Goal: Information Seeking & Learning: Learn about a topic

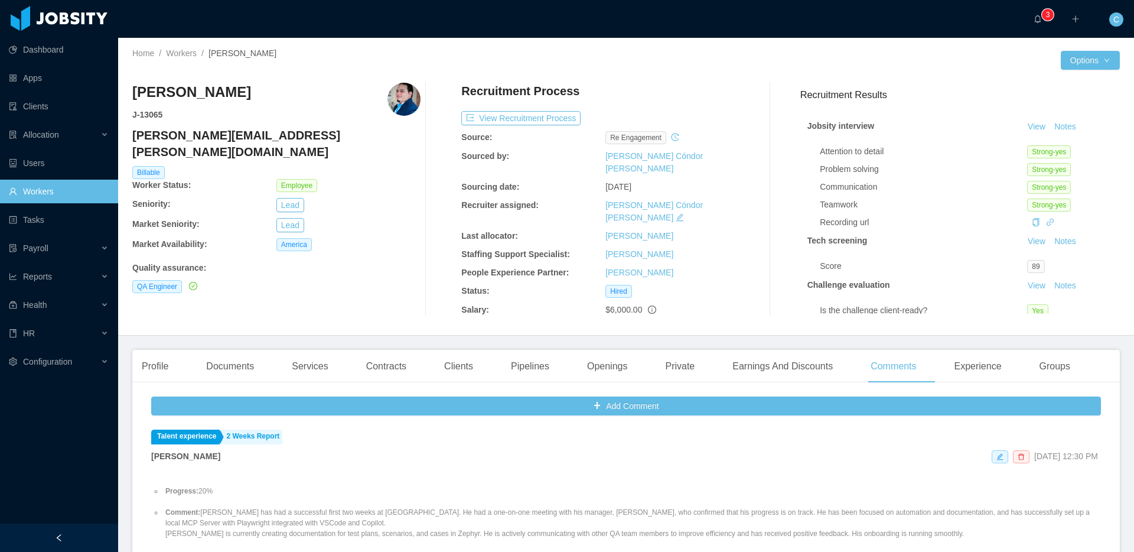
click at [83, 197] on link "Workers" at bounding box center [59, 192] width 100 height 24
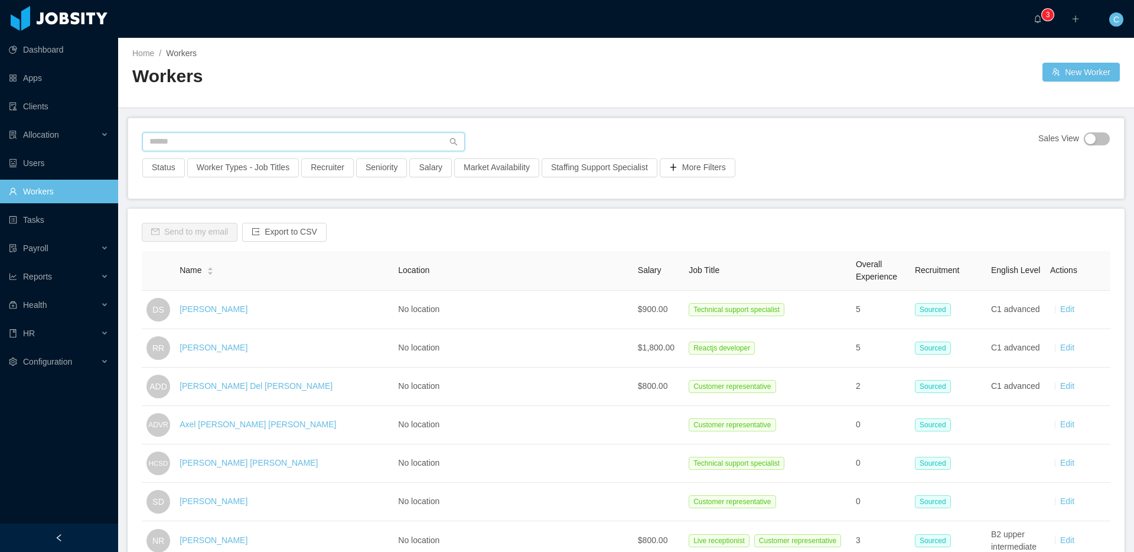
click at [184, 141] on input "text" at bounding box center [303, 141] width 323 height 19
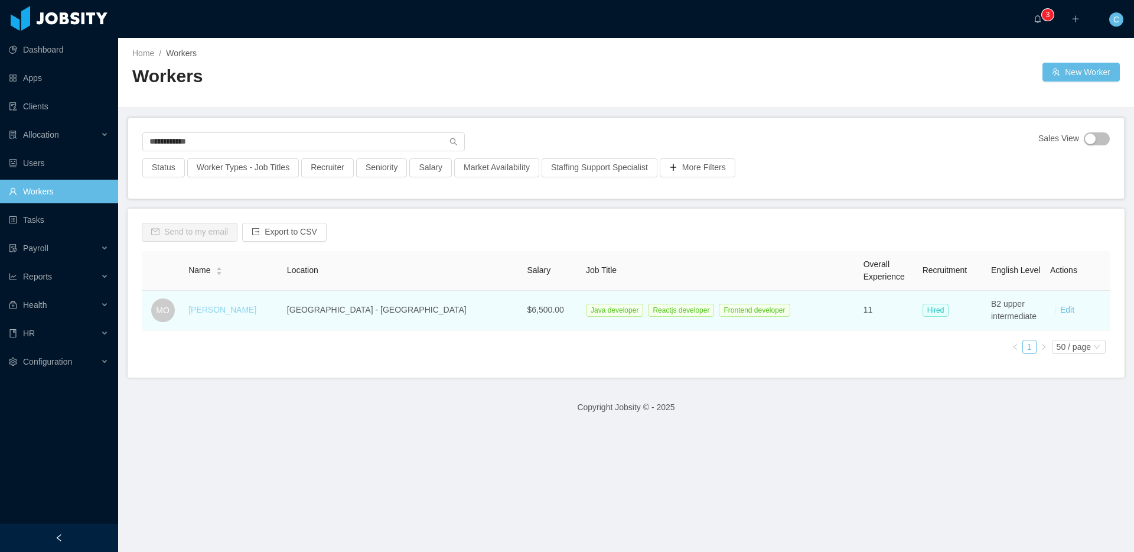
click at [238, 311] on link "[PERSON_NAME]" at bounding box center [222, 309] width 68 height 9
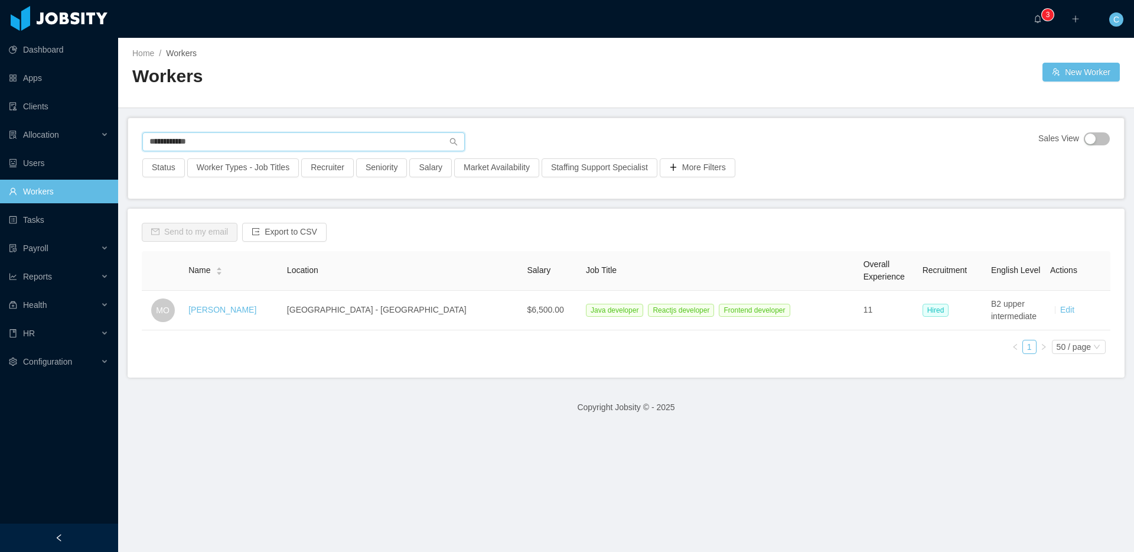
click at [219, 145] on input "**********" at bounding box center [303, 141] width 323 height 19
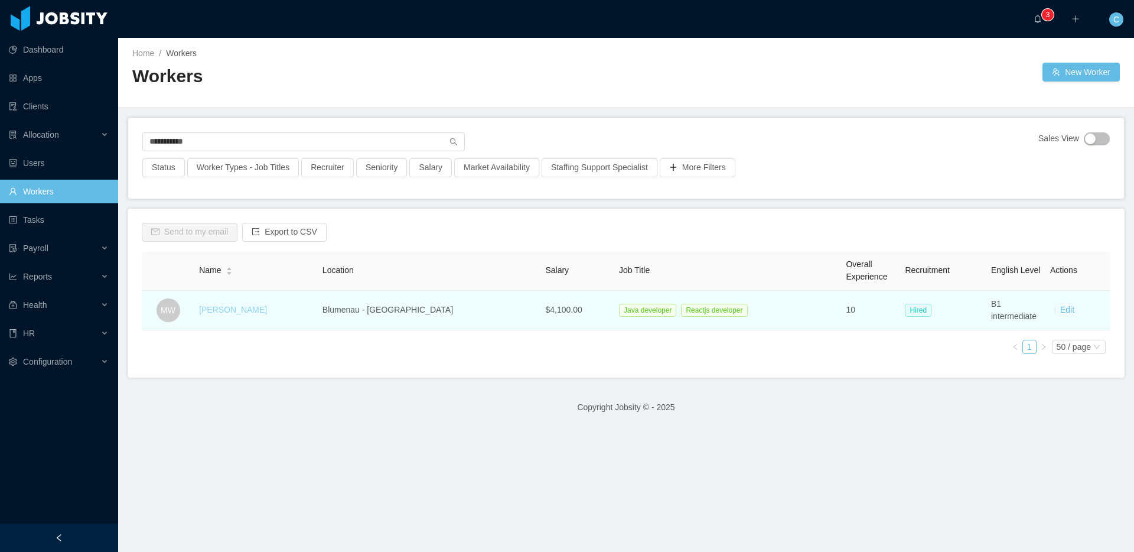
click at [253, 306] on link "[PERSON_NAME]" at bounding box center [233, 309] width 68 height 9
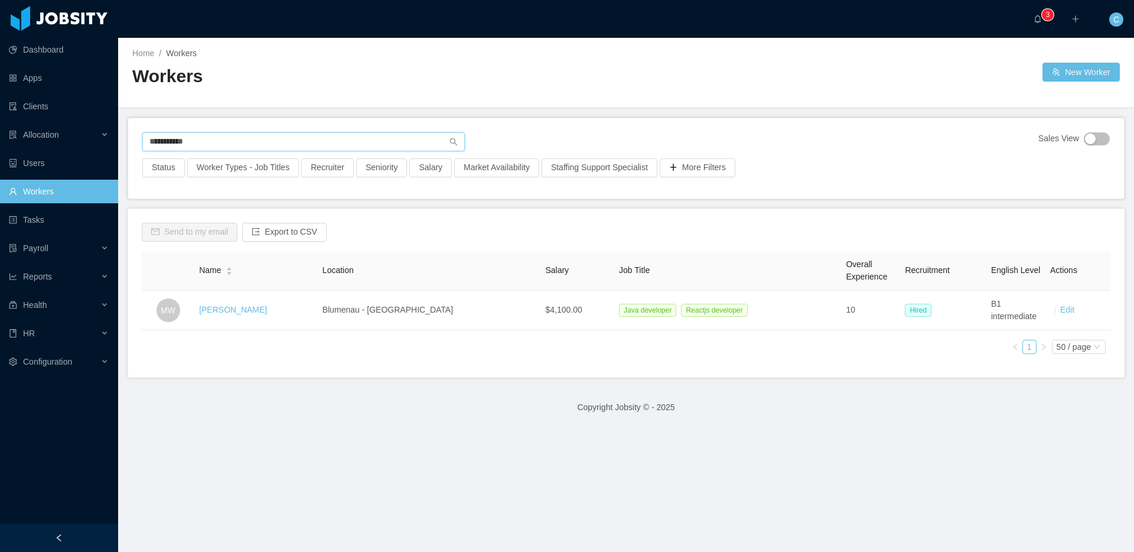
click at [276, 143] on input "**********" at bounding box center [303, 141] width 323 height 19
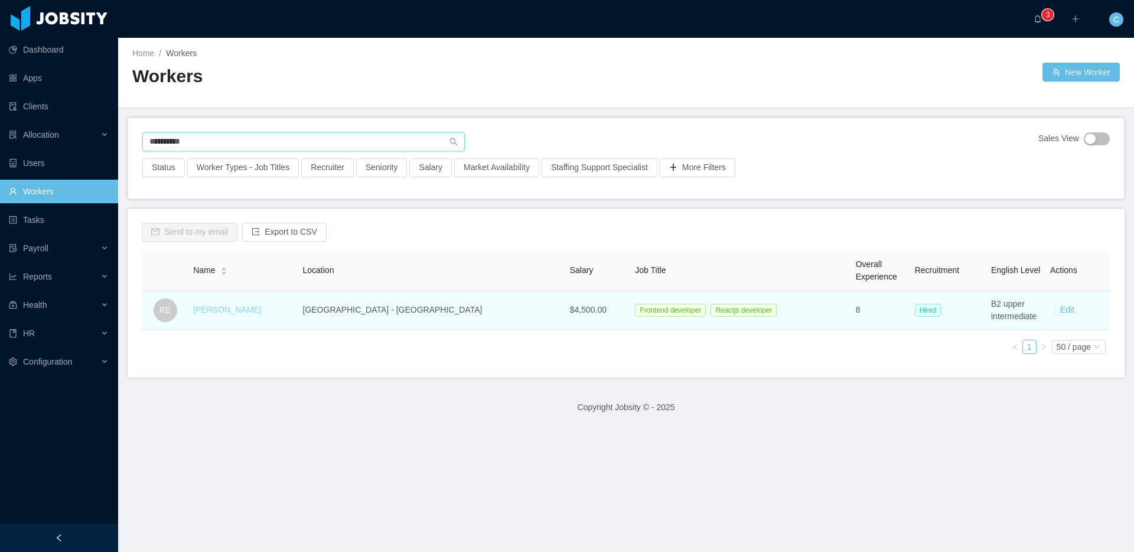
type input "**********"
click at [251, 311] on link "[PERSON_NAME]" at bounding box center [227, 309] width 68 height 9
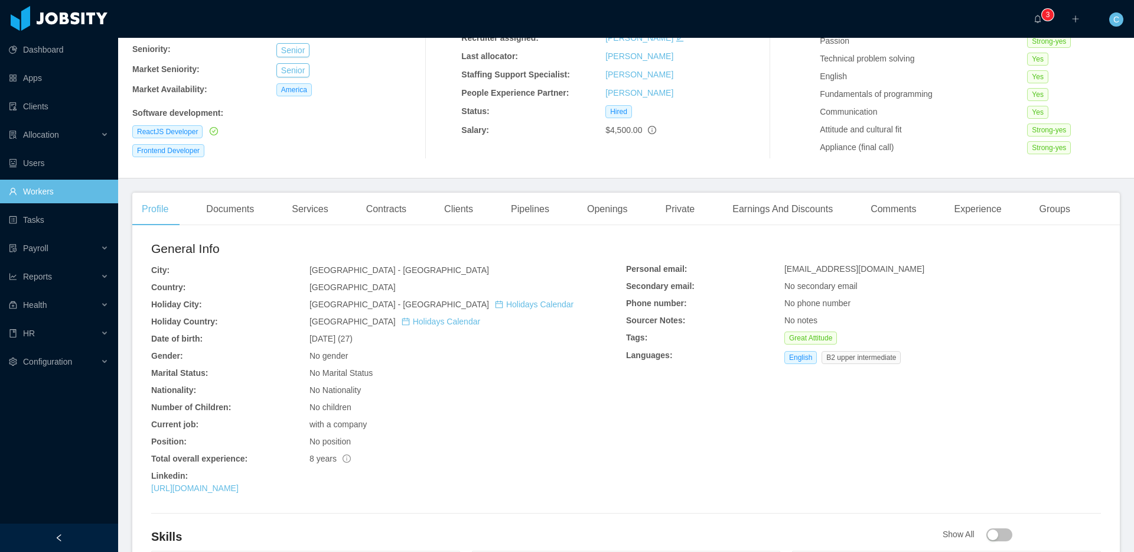
scroll to position [156, 0]
click at [892, 208] on div "Comments" at bounding box center [893, 207] width 64 height 33
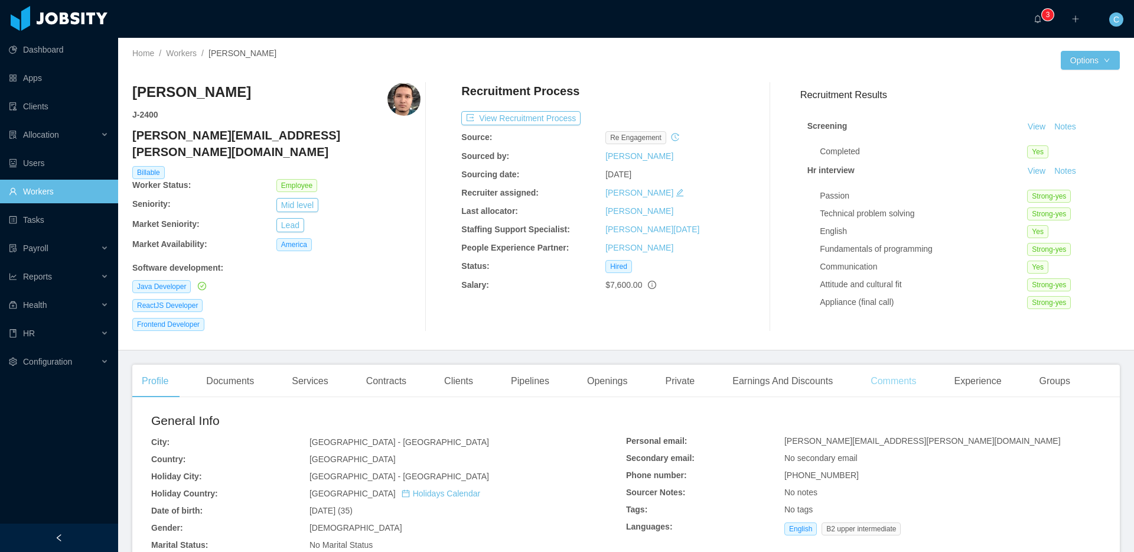
click at [912, 366] on div "Comments" at bounding box center [893, 380] width 64 height 33
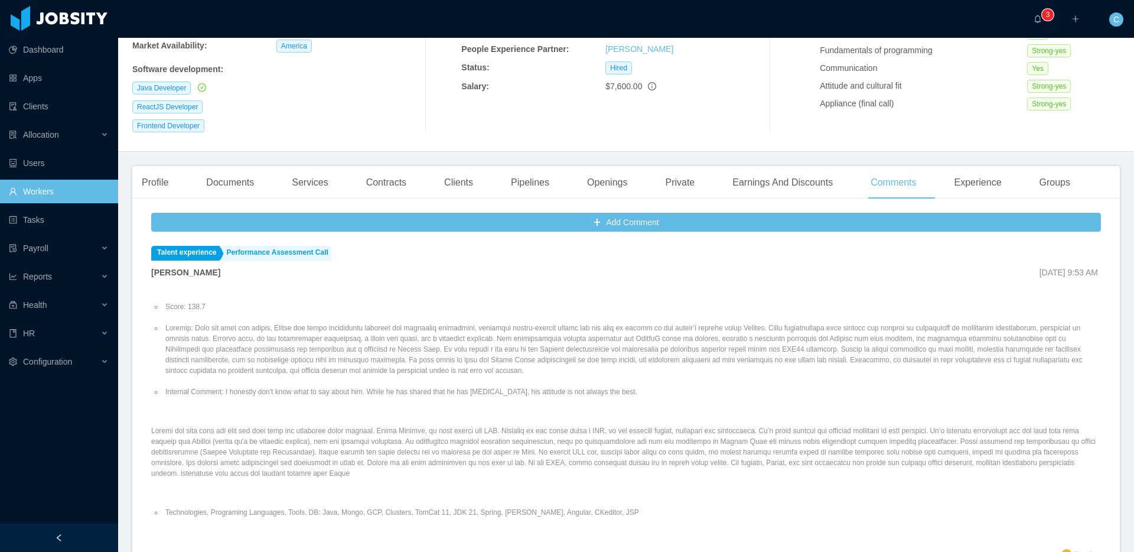
scroll to position [198, 0]
drag, startPoint x: 632, startPoint y: 497, endPoint x: 329, endPoint y: 501, distance: 303.1
click at [329, 507] on li "Technologies, Programing Languages, Tools, DB: Java, Mongo, GCP, Clusters, TomC…" at bounding box center [632, 512] width 938 height 11
copy li "Java, Mongo, GCP, Clusters, TomCat 11, JDK 21, Spring, Gradel, Angular, CKedito…"
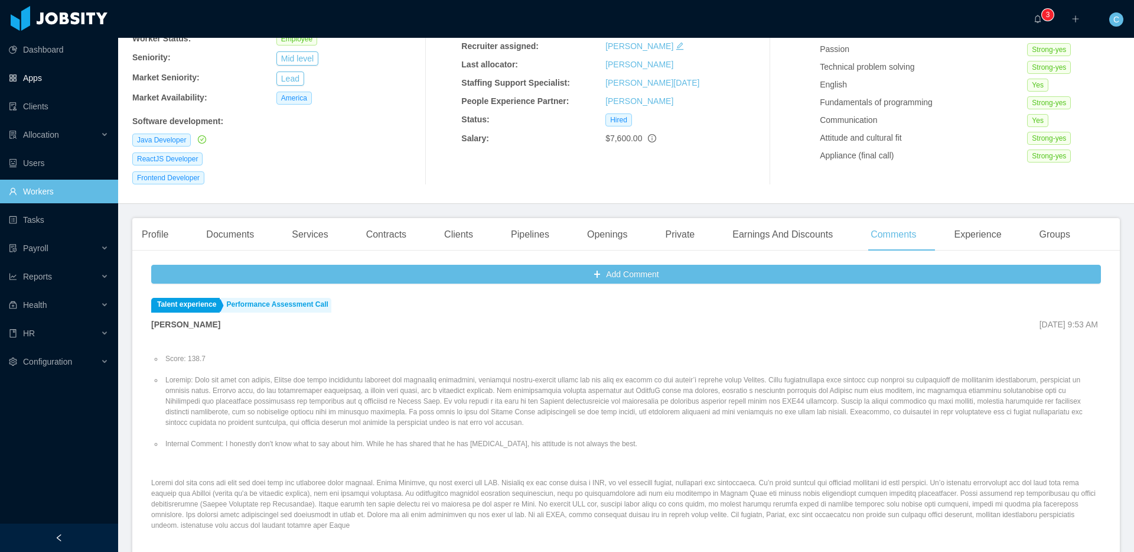
scroll to position [302, 0]
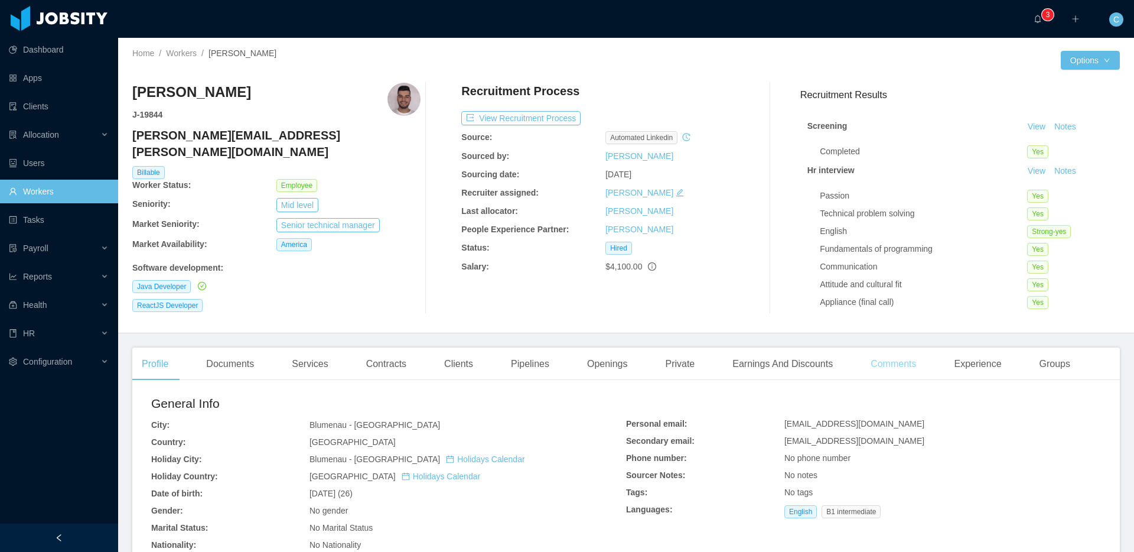
click at [912, 356] on div "Comments" at bounding box center [893, 363] width 64 height 33
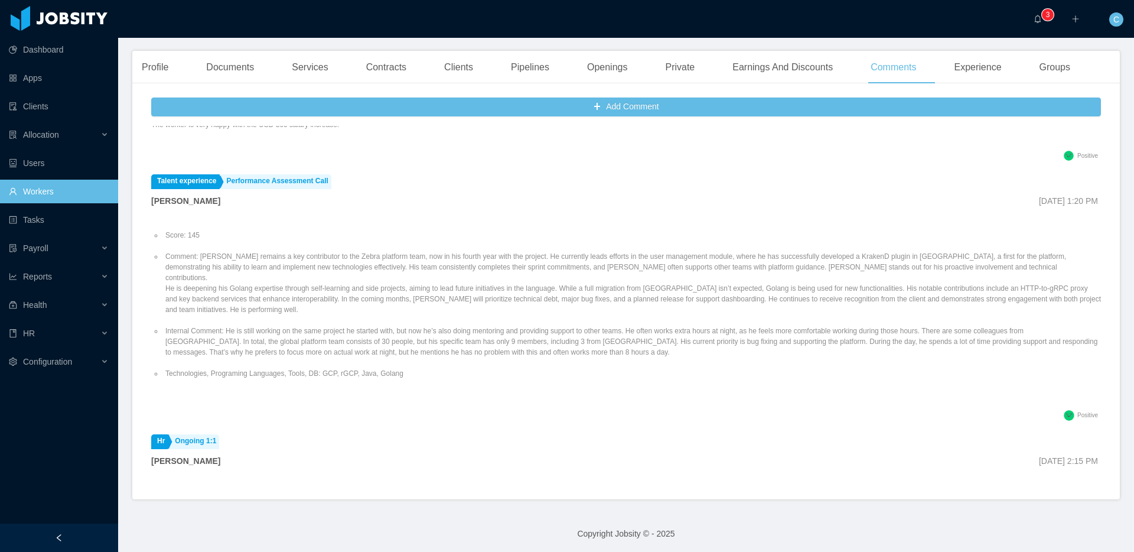
scroll to position [76, 0]
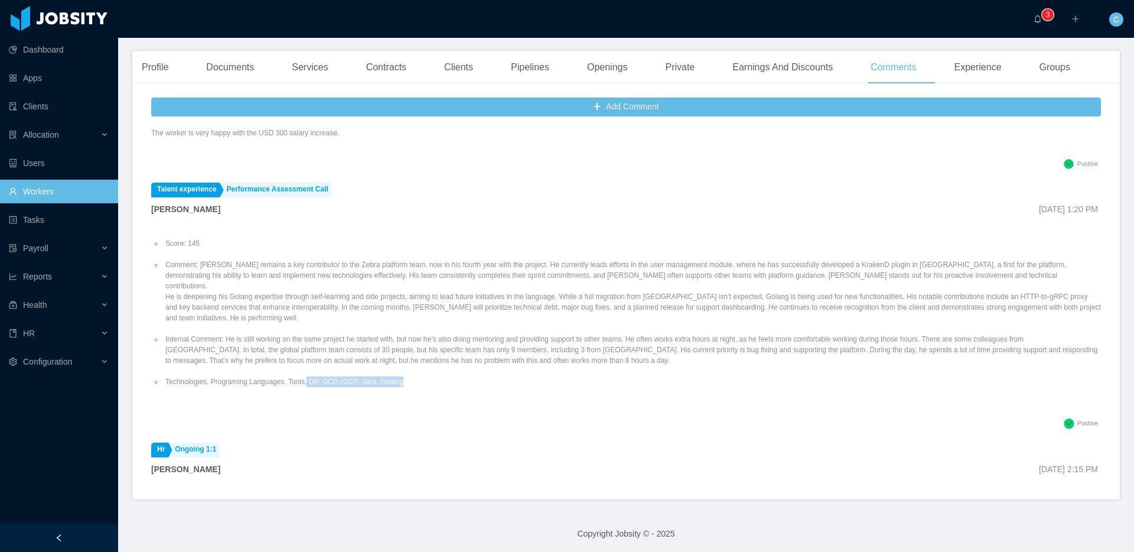
drag, startPoint x: 419, startPoint y: 369, endPoint x: 315, endPoint y: 372, distance: 104.6
click at [315, 376] on li "Technologies, Programing Languages, Tools, DB: GCP, rGCP, Java, Golang" at bounding box center [632, 381] width 938 height 11
click at [332, 376] on li "Technologies, Programing Languages, Tools, DB: GCP, rGCP, Java, Golang" at bounding box center [632, 381] width 938 height 11
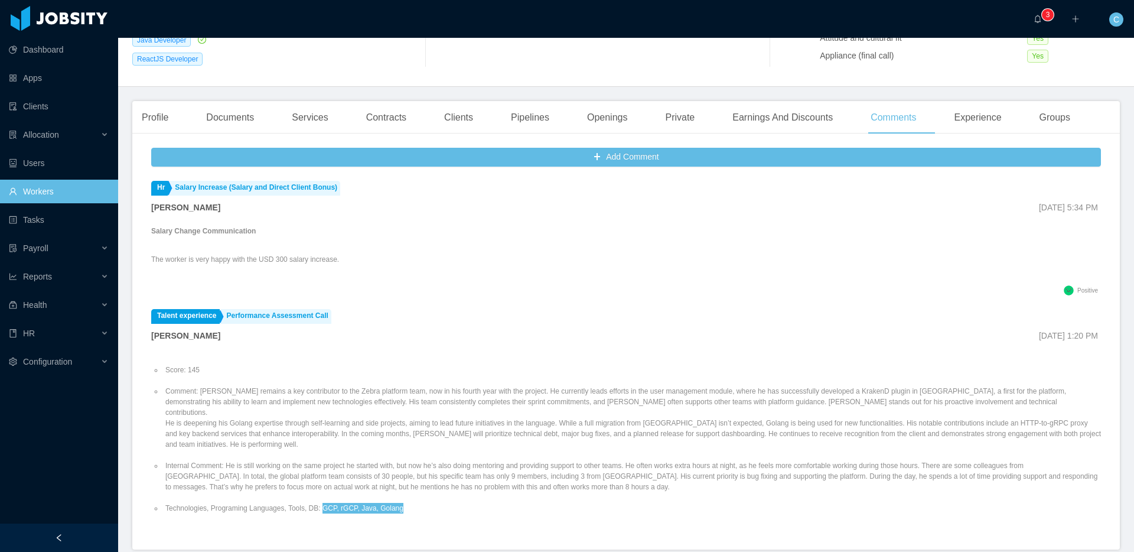
scroll to position [250, 0]
